Goal: Use online tool/utility: Utilize a website feature to perform a specific function

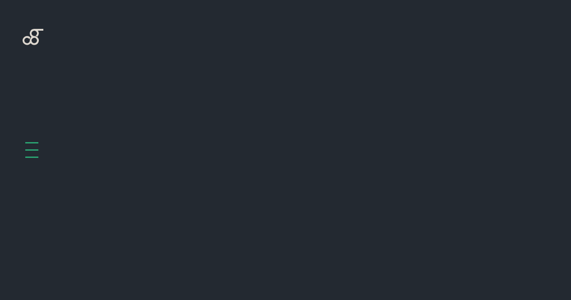
scroll to position [406, 0]
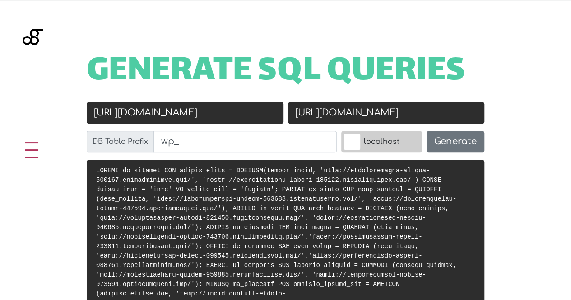
click at [355, 109] on input "https://darkslategray-jaguar-376112.hostingersite.com/" at bounding box center [386, 113] width 197 height 22
click at [150, 114] on input "http://darkslategray-jaguar-376112.hostingersite.com/" at bounding box center [185, 113] width 197 height 22
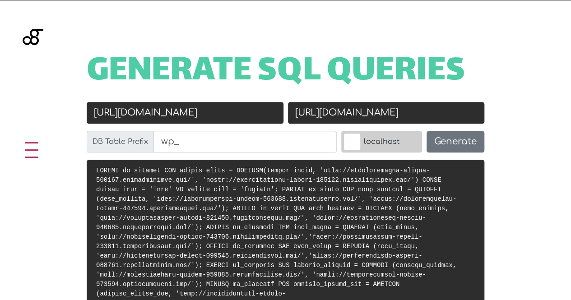
click at [150, 114] on input "http://darkslategray-jaguar-376112.hostingersite.com/" at bounding box center [185, 113] width 197 height 22
paste input "www.et-lb.com"
type input "[URL][DOMAIN_NAME]"
click at [343, 114] on input "https://darkslategray-jaguar-376112.hostingersite.com/" at bounding box center [386, 113] width 197 height 22
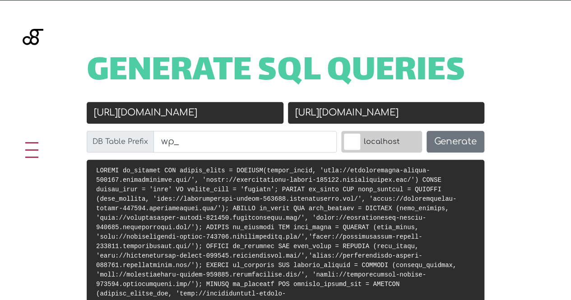
click at [343, 114] on input "https://darkslategray-jaguar-376112.hostingersite.com/" at bounding box center [386, 113] width 197 height 22
paste input "stg.et-lb.com"
drag, startPoint x: 122, startPoint y: 111, endPoint x: 55, endPoint y: 114, distance: 67.4
click at [55, 114] on div "Generate SQL Queries Old URL http://www.et-lb.com New URL stg.et-lb.com DB Tabl…" at bounding box center [285, 200] width 571 height 401
click at [293, 112] on input "stg.et-lb.com" at bounding box center [386, 113] width 197 height 22
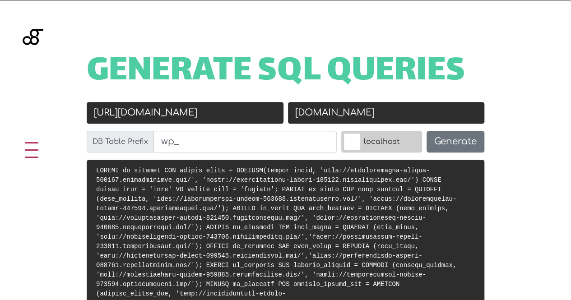
paste input "http://"
click at [296, 112] on input "http://stg.et-lb.com" at bounding box center [386, 113] width 197 height 22
paste input "s://www.stg.et-lb.com/"
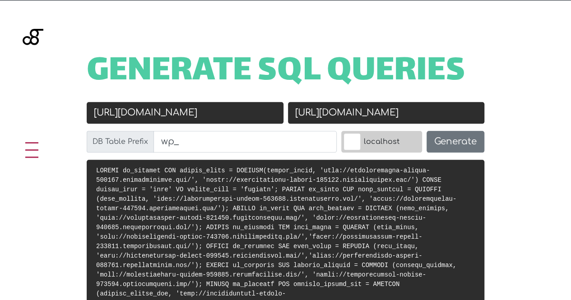
type input "[URL][DOMAIN_NAME]"
click at [399, 149] on label "localhost" at bounding box center [381, 142] width 81 height 22
click at [332, 133] on input "localhost" at bounding box center [332, 133] width 0 height 0
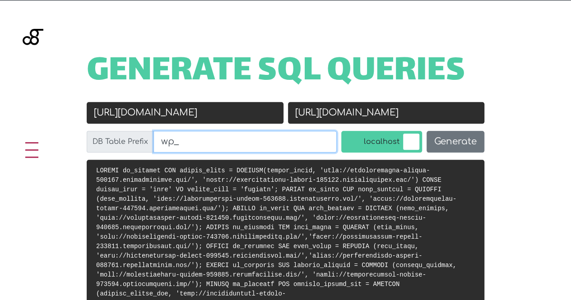
click at [186, 143] on input "wp_" at bounding box center [245, 142] width 183 height 22
paste input "electricaltechnologiesposts"
drag, startPoint x: 283, startPoint y: 145, endPoint x: 345, endPoint y: 145, distance: 62.3
click at [345, 145] on div "Old URL http://www.et-lb.com New URL https://www.stg.et-lb.com/ DB Table Prefix…" at bounding box center [285, 131] width 402 height 58
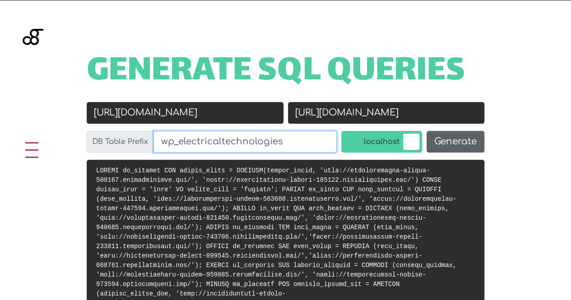
type input "wp_electricaltechnologies"
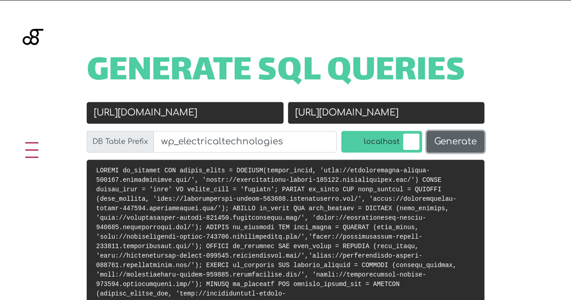
click at [446, 140] on button "Generate" at bounding box center [456, 142] width 58 height 22
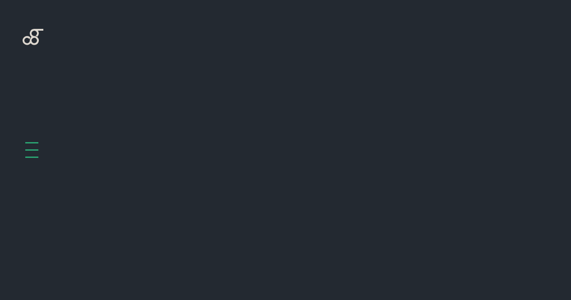
scroll to position [406, 0]
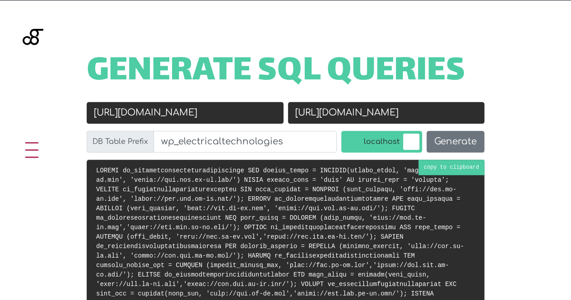
click at [440, 168] on code at bounding box center [280, 241] width 368 height 149
